Goal: Task Accomplishment & Management: Manage account settings

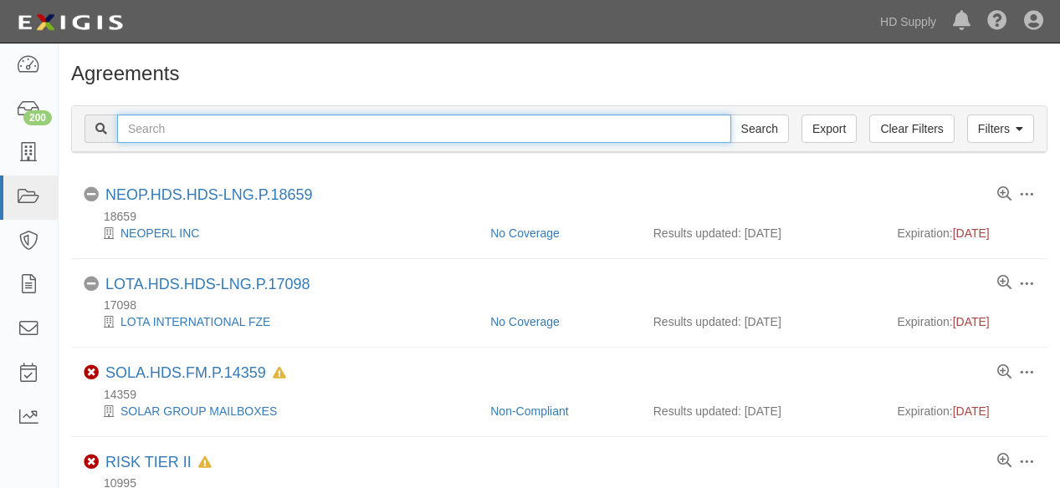
click at [182, 126] on input "text" at bounding box center [424, 129] width 614 height 28
type input "Trident"
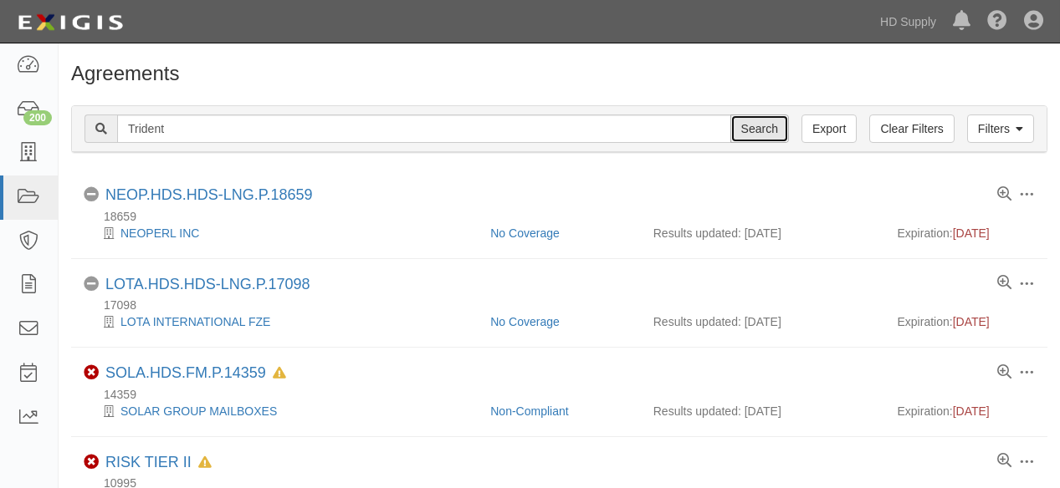
click at [751, 135] on input "Search" at bounding box center [759, 129] width 59 height 28
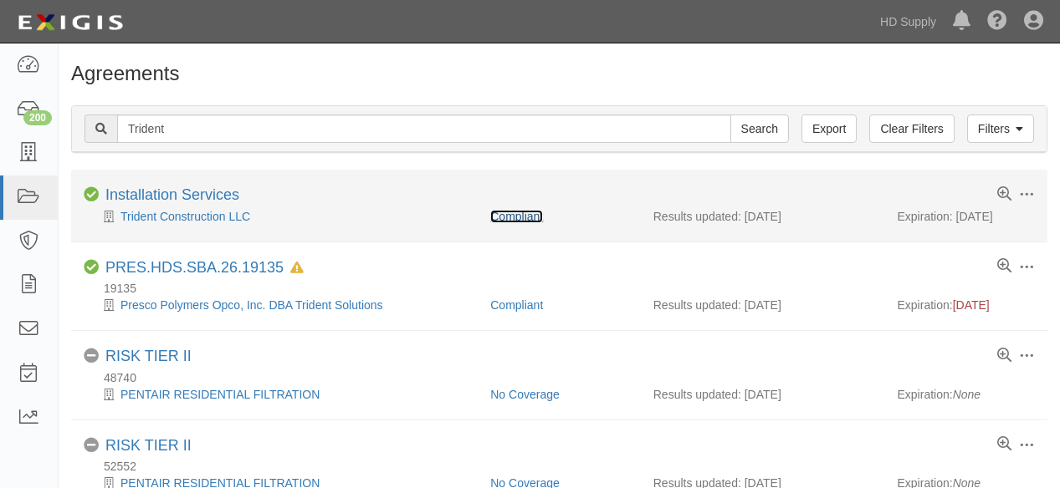
click at [520, 212] on link "Compliant" at bounding box center [516, 216] width 53 height 13
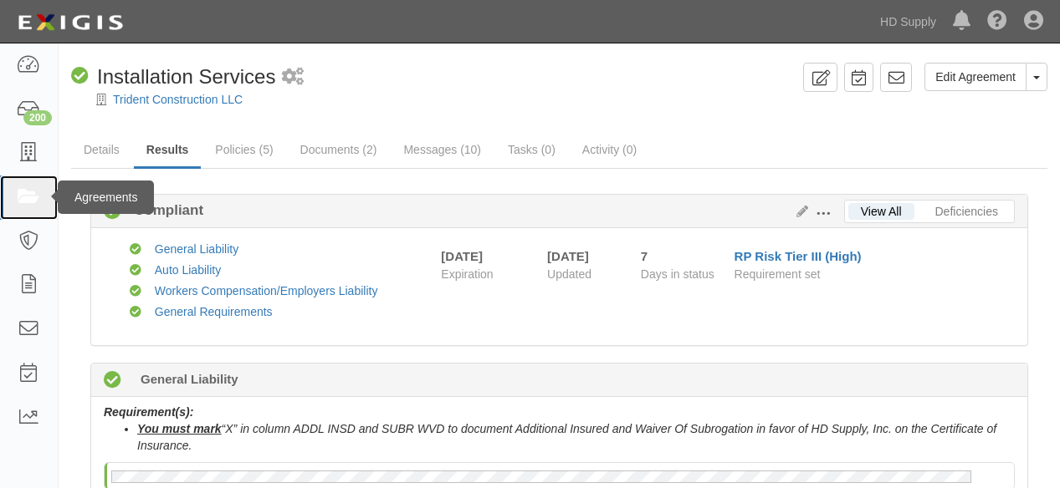
click at [29, 192] on icon at bounding box center [28, 197] width 23 height 19
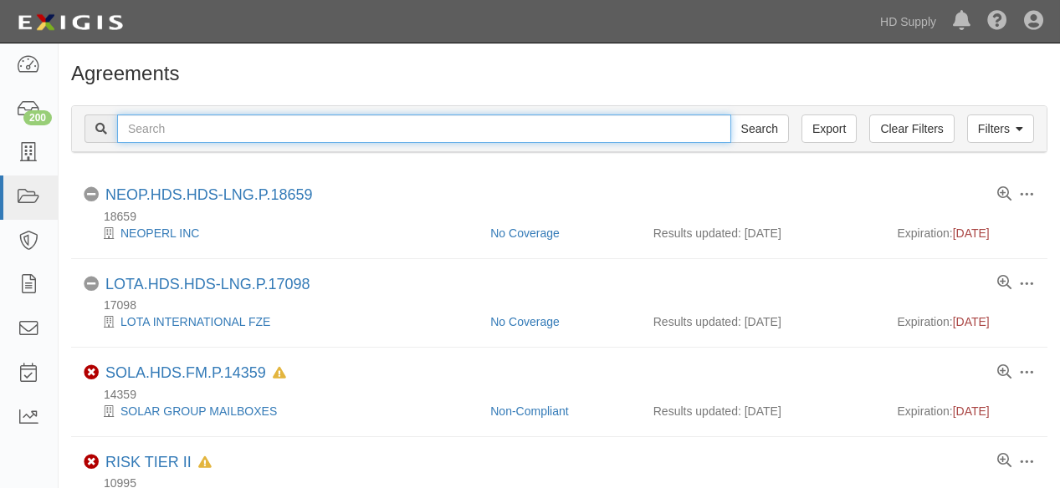
drag, startPoint x: 184, startPoint y: 130, endPoint x: 197, endPoint y: 129, distance: 12.7
click at [184, 130] on input "text" at bounding box center [424, 129] width 614 height 28
type input "jensen"
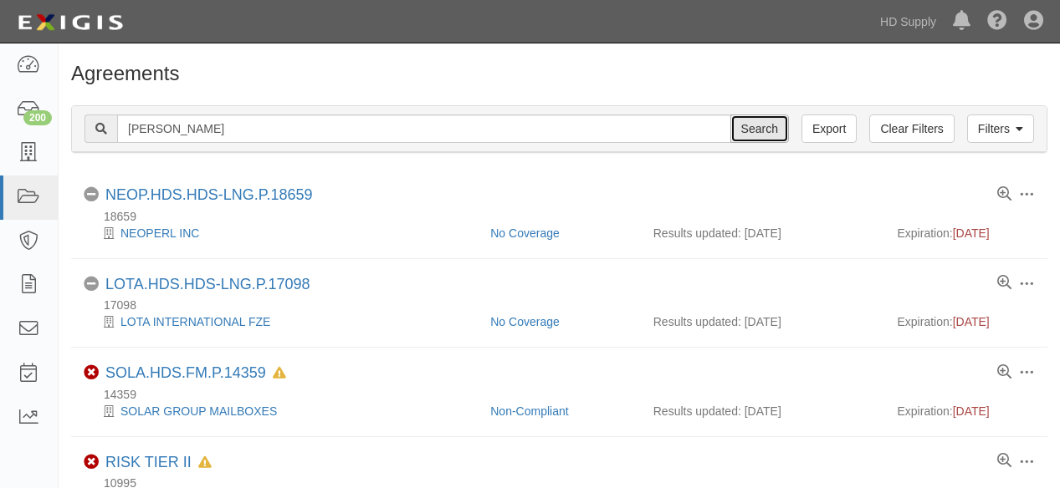
click at [744, 122] on input "Search" at bounding box center [759, 129] width 59 height 28
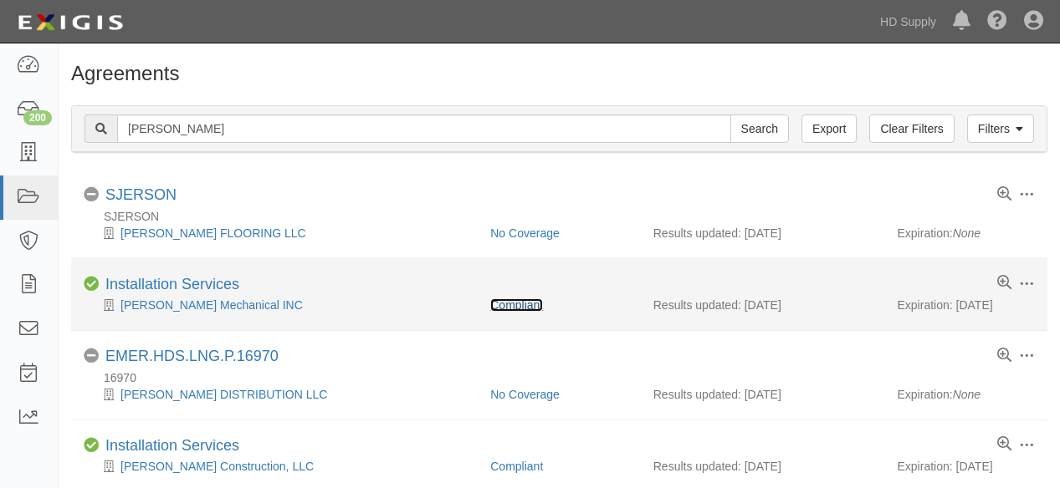
click at [500, 306] on link "Compliant" at bounding box center [516, 305] width 53 height 13
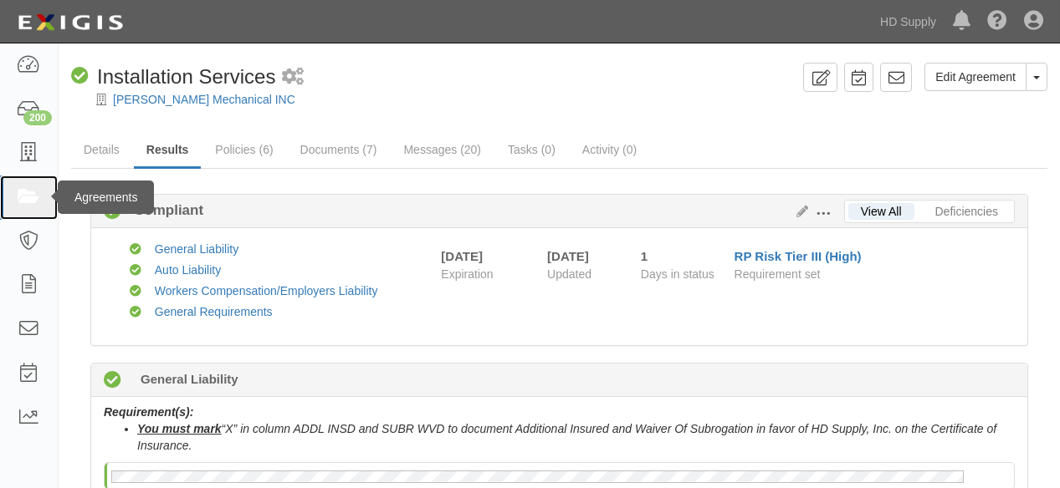
click at [34, 192] on icon at bounding box center [28, 197] width 23 height 19
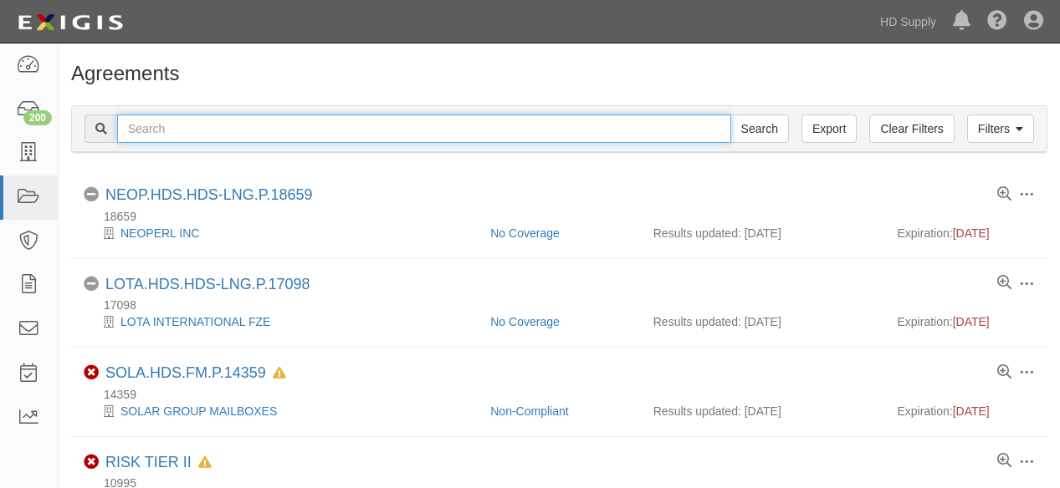
click at [186, 129] on input "text" at bounding box center [424, 129] width 614 height 28
type input "blue brook"
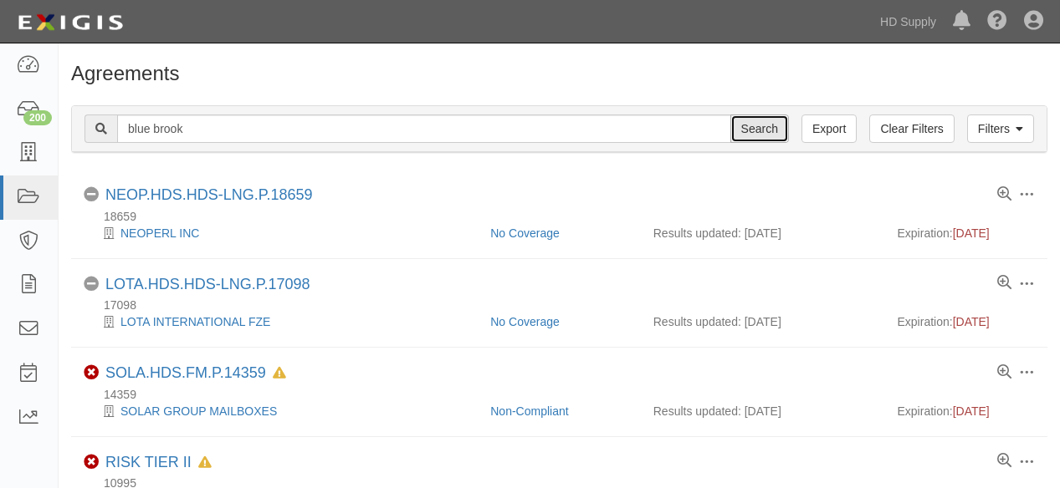
click at [766, 128] on input "Search" at bounding box center [759, 129] width 59 height 28
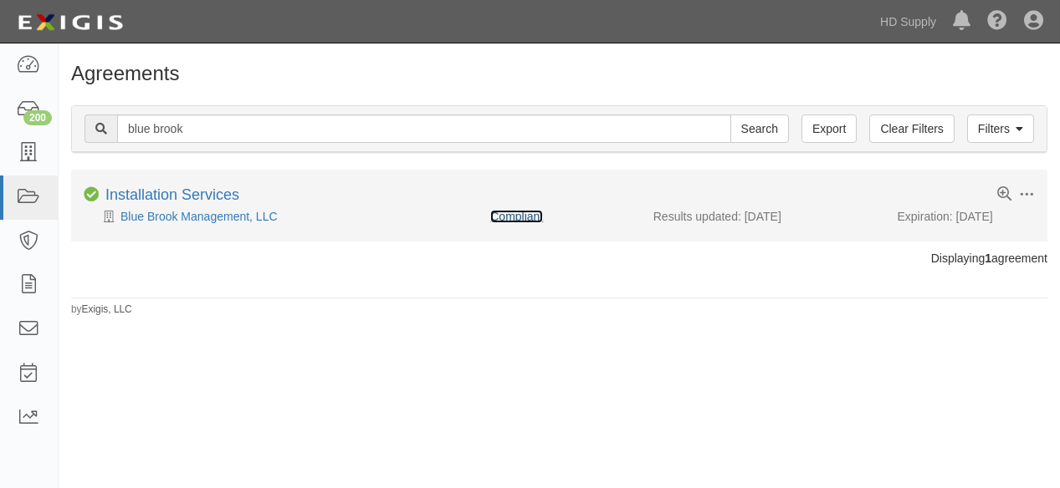
click at [517, 215] on link "Compliant" at bounding box center [516, 216] width 53 height 13
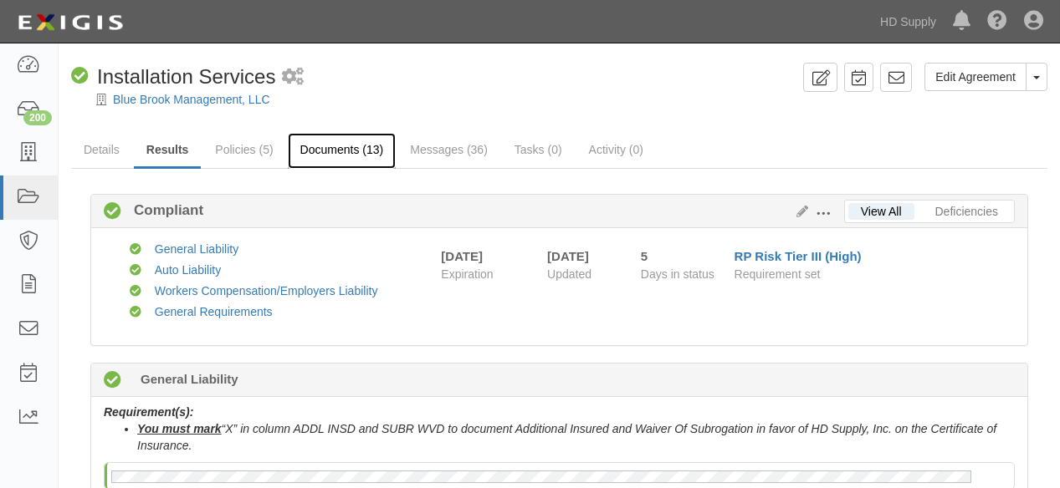
click at [329, 151] on link "Documents (13)" at bounding box center [342, 151] width 109 height 36
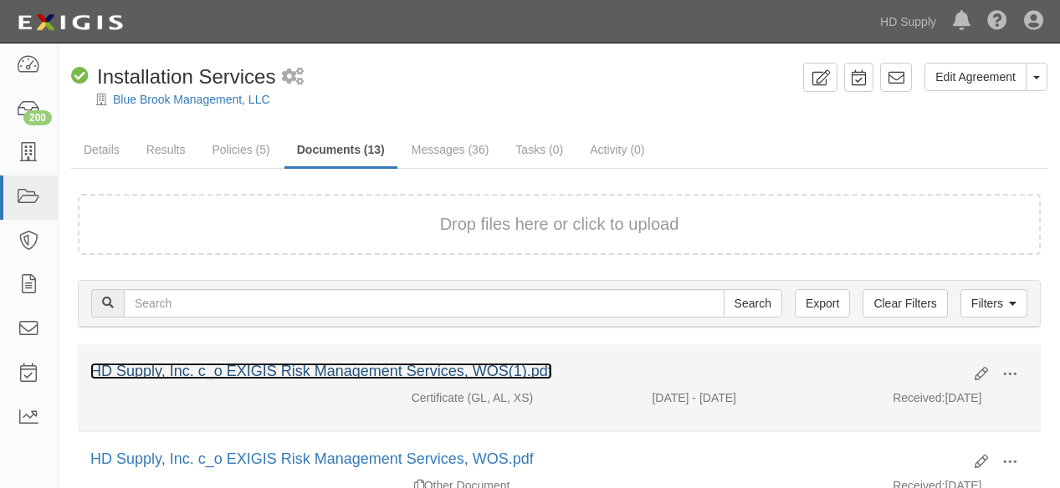
click at [354, 363] on link "HD Supply, Inc. c_o EXIGIS Risk Management Services, WOS(1).pdf" at bounding box center [321, 371] width 462 height 17
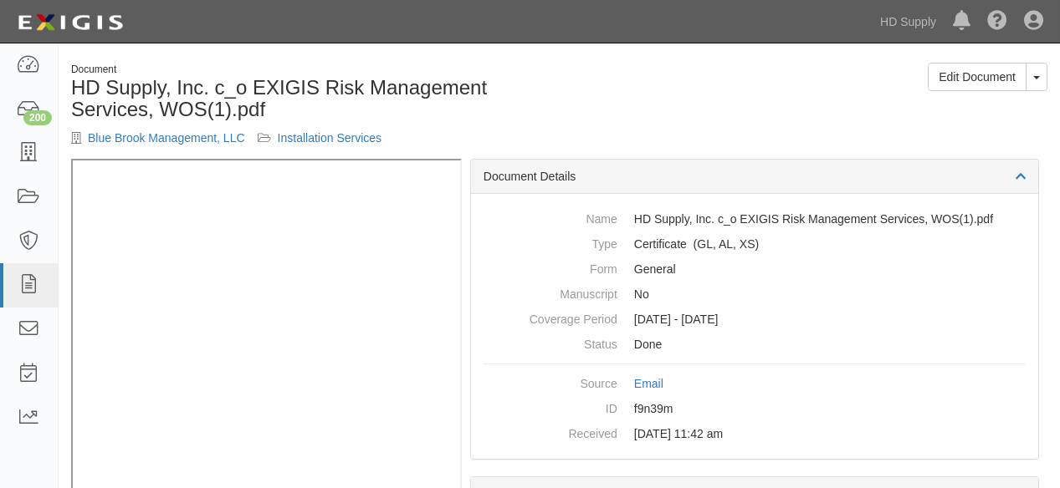
scroll to position [70, 0]
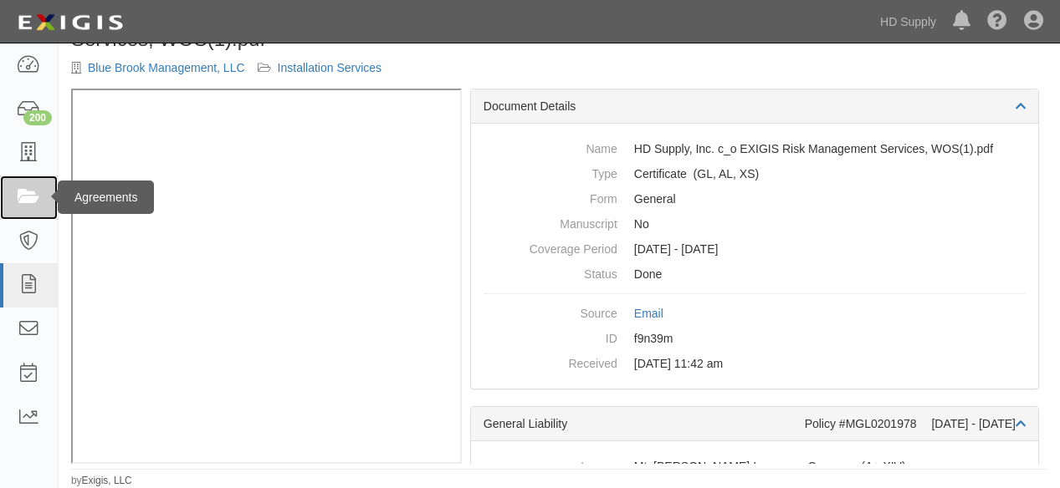
click at [32, 205] on icon at bounding box center [28, 197] width 23 height 19
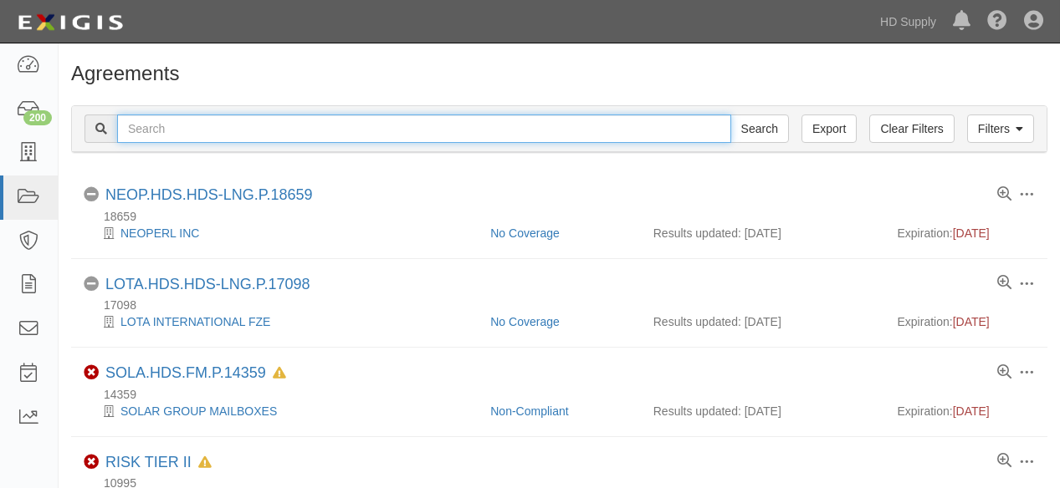
click at [248, 133] on input "text" at bounding box center [424, 129] width 614 height 28
type input "[PERSON_NAME]"
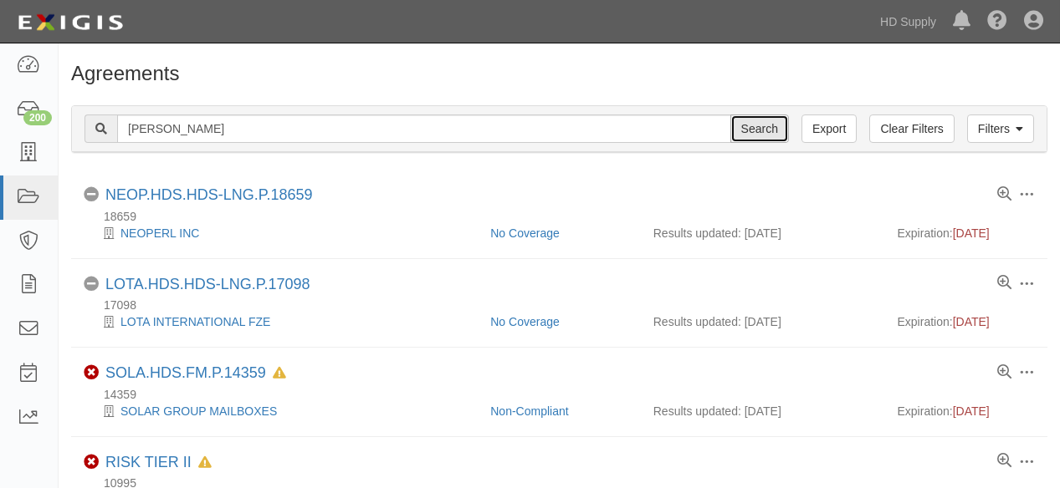
click at [741, 127] on input "Search" at bounding box center [759, 129] width 59 height 28
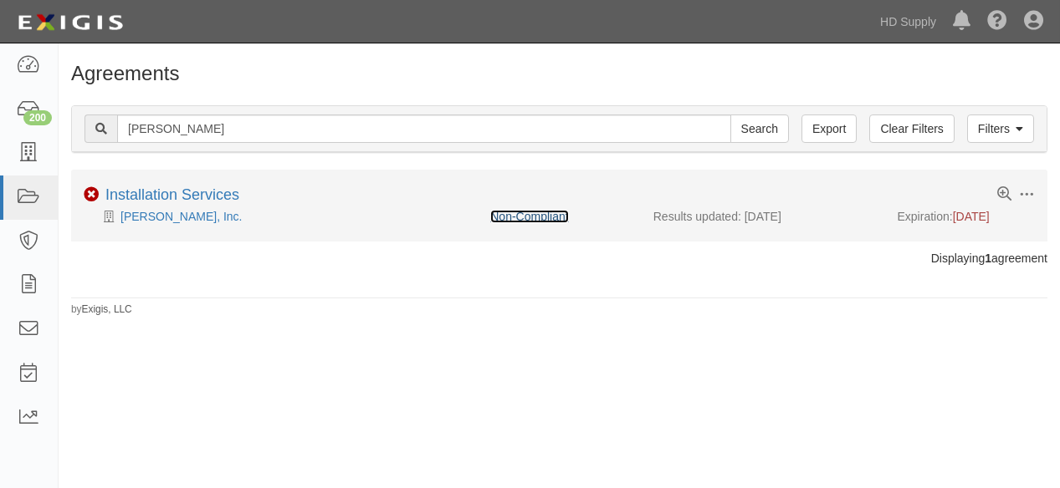
click at [509, 212] on link "Non-Compliant" at bounding box center [529, 216] width 78 height 13
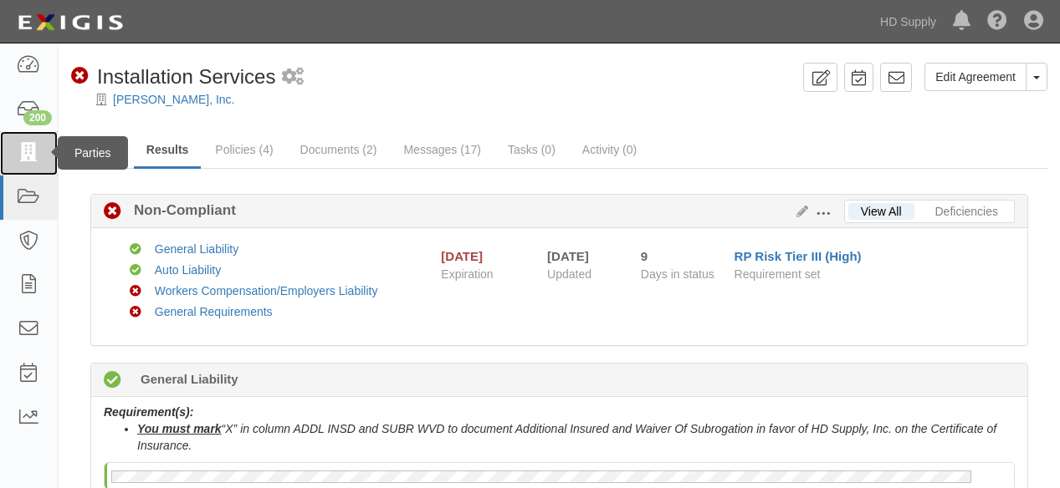
click at [27, 159] on icon at bounding box center [28, 153] width 23 height 19
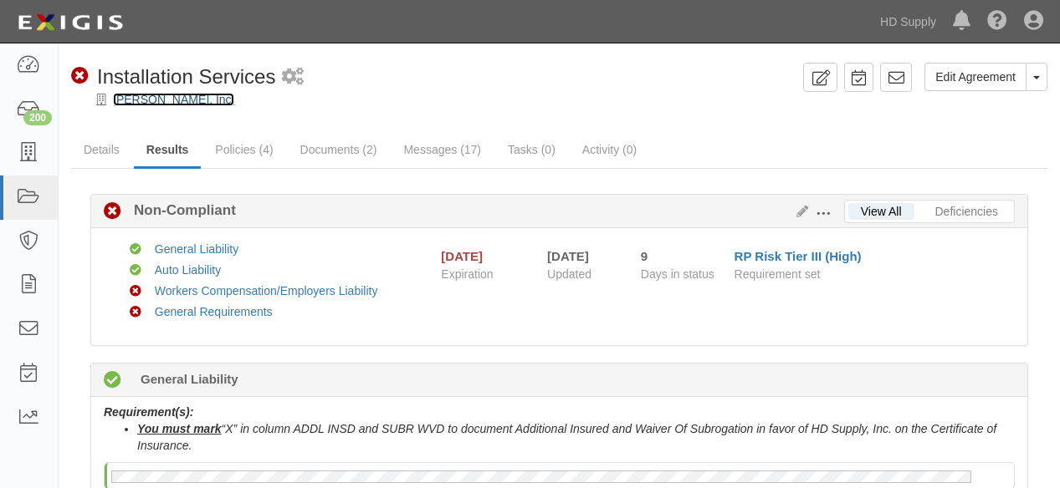
click at [145, 98] on link "Spraggins, Inc." at bounding box center [173, 99] width 121 height 13
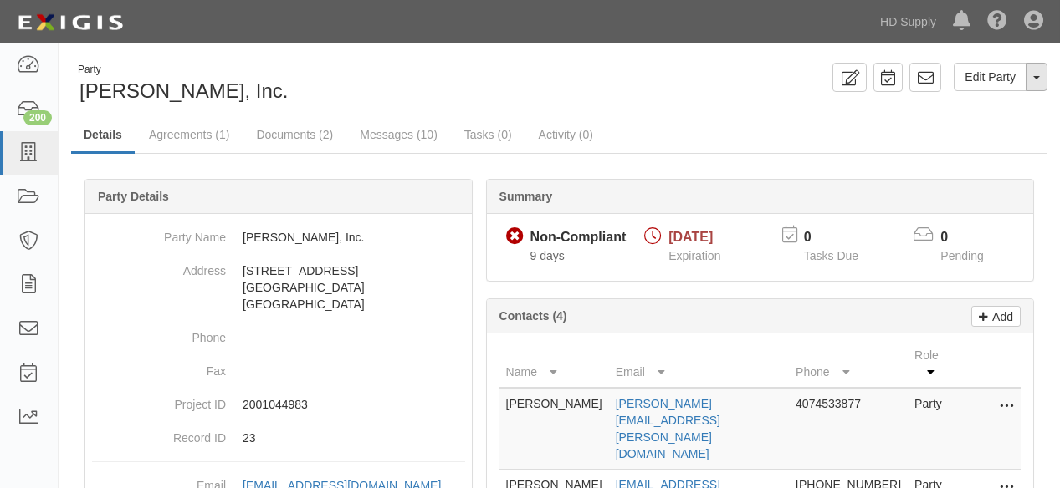
click at [1038, 77] on span "button" at bounding box center [1036, 77] width 7 height 3
click at [973, 133] on link "Archive Party" at bounding box center [980, 131] width 132 height 22
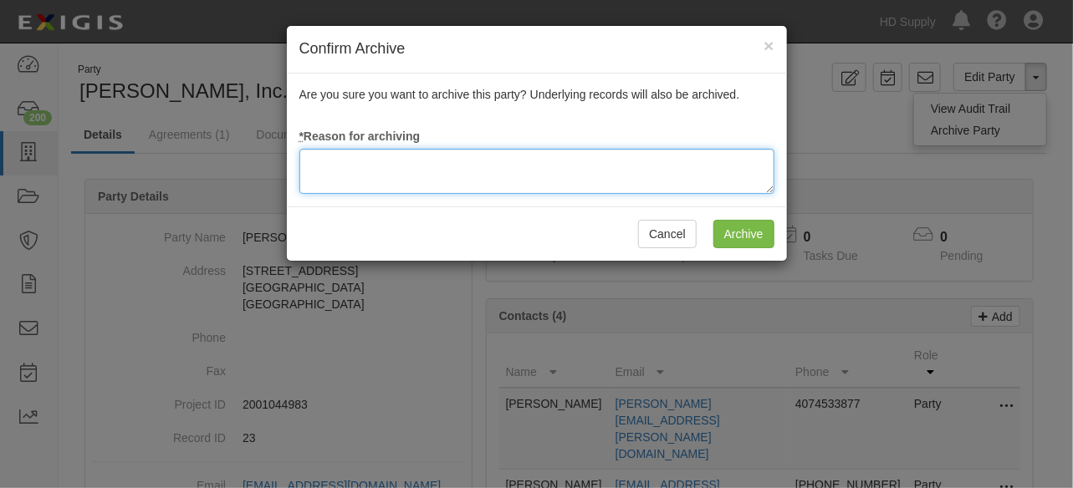
click at [411, 167] on textarea at bounding box center [536, 171] width 475 height 45
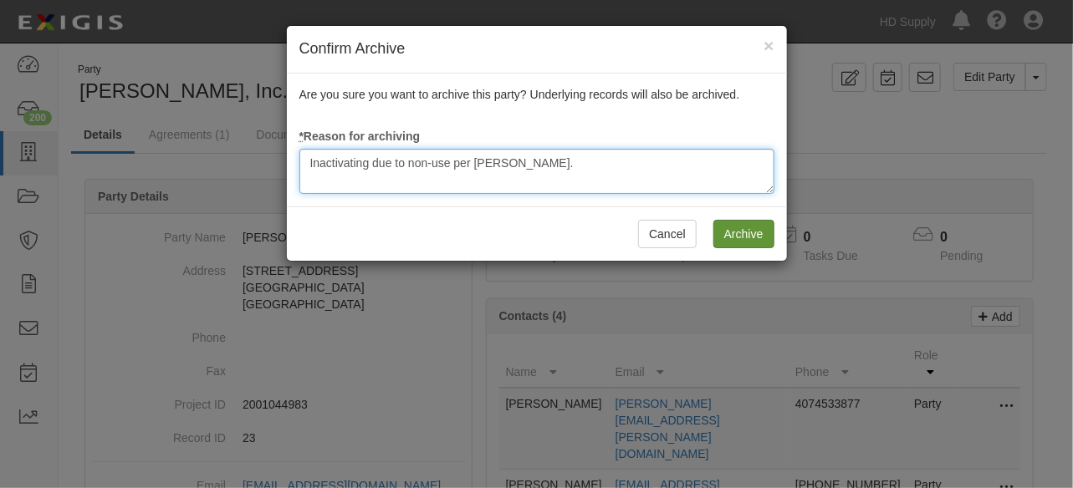
type textarea "Inactivating due to non-use per James Cooper."
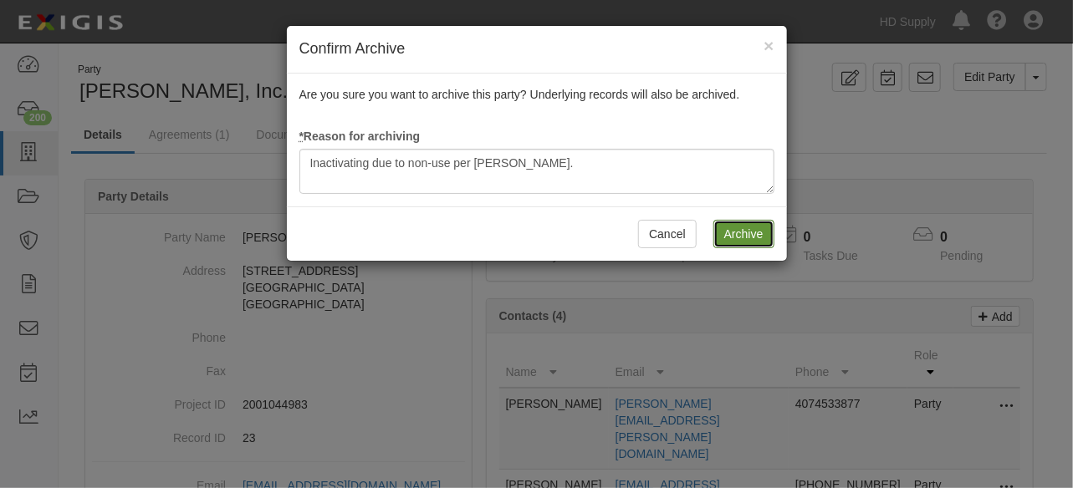
click at [748, 233] on input "Archive" at bounding box center [743, 234] width 61 height 28
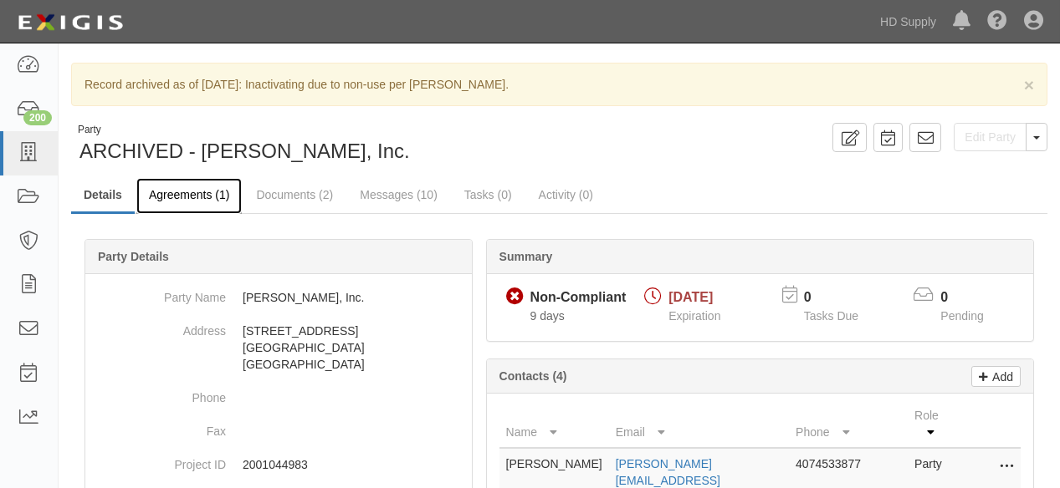
click at [199, 194] on link "Agreements (1)" at bounding box center [188, 196] width 105 height 36
